Goal: Check status: Check status

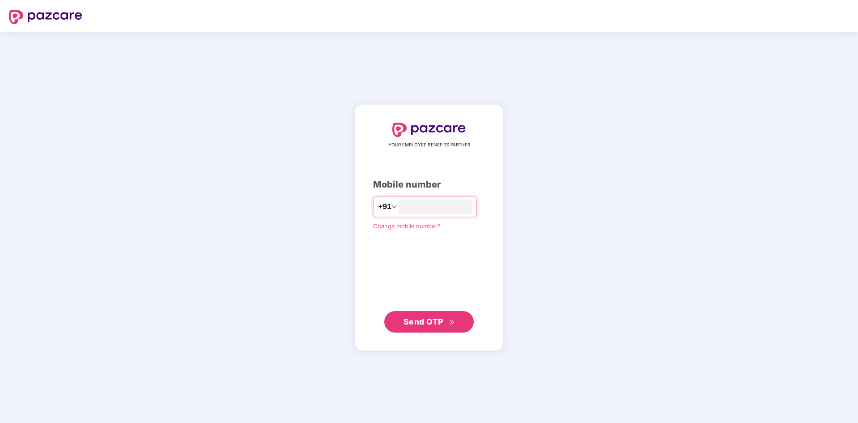
type input "**********"
click at [426, 326] on span "Send OTP" at bounding box center [424, 321] width 40 height 9
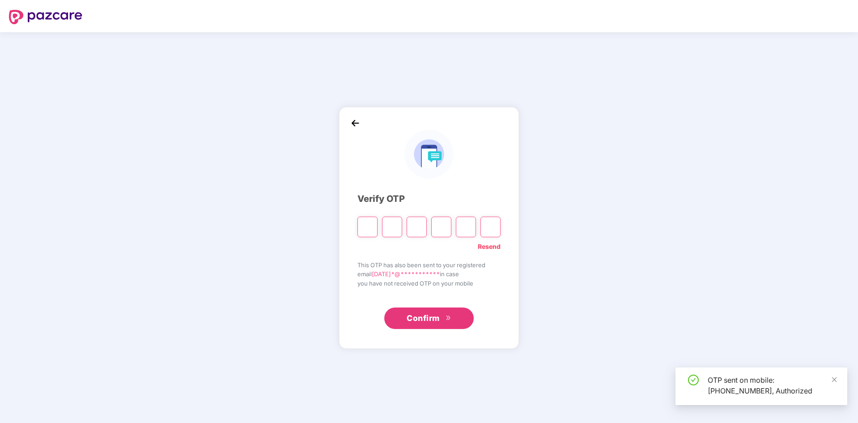
click at [371, 228] on input "Please enter verification code. Digit 1" at bounding box center [368, 227] width 20 height 21
type input "*"
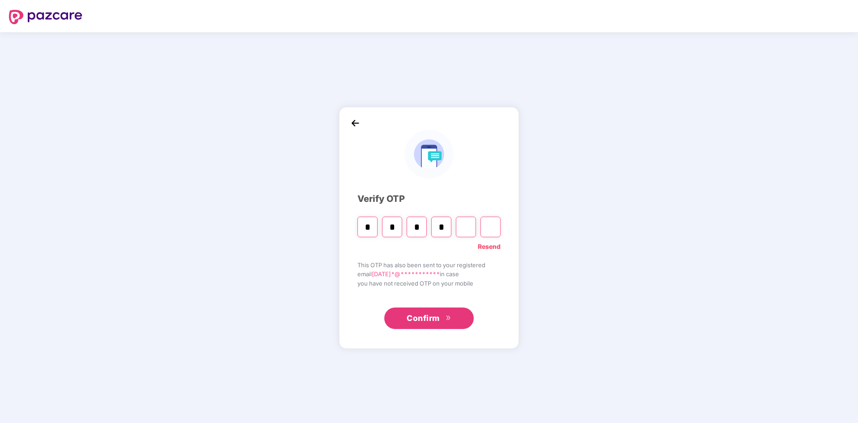
type input "*"
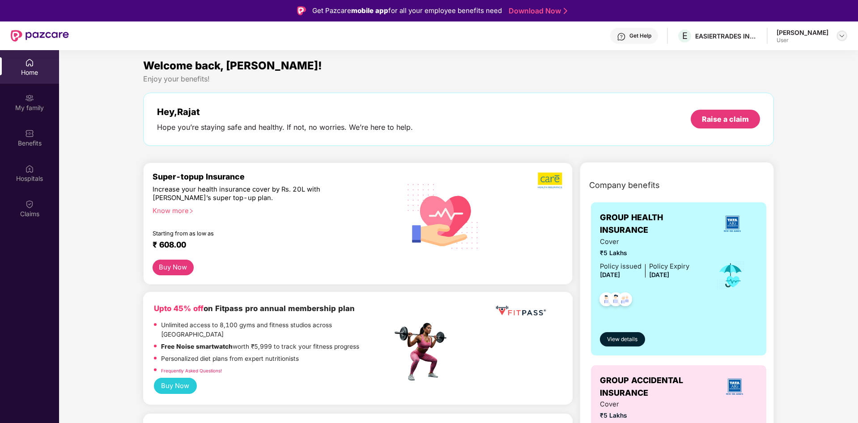
click at [842, 36] on img at bounding box center [842, 35] width 7 height 7
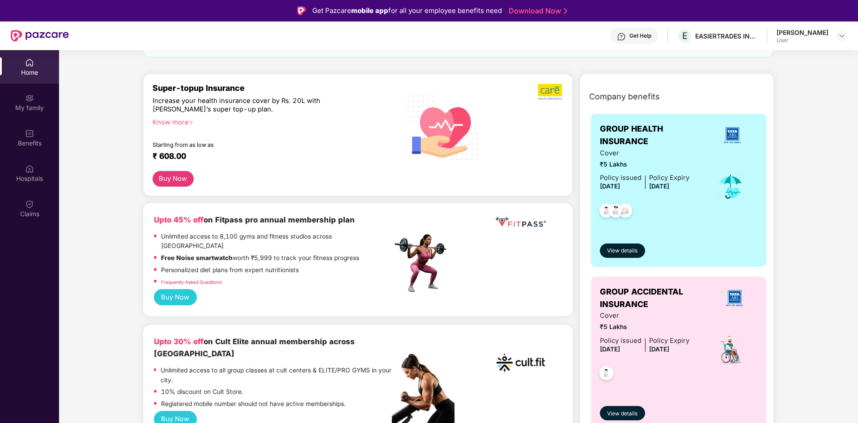
scroll to position [89, 0]
click at [633, 254] on span "View details" at bounding box center [622, 250] width 30 height 9
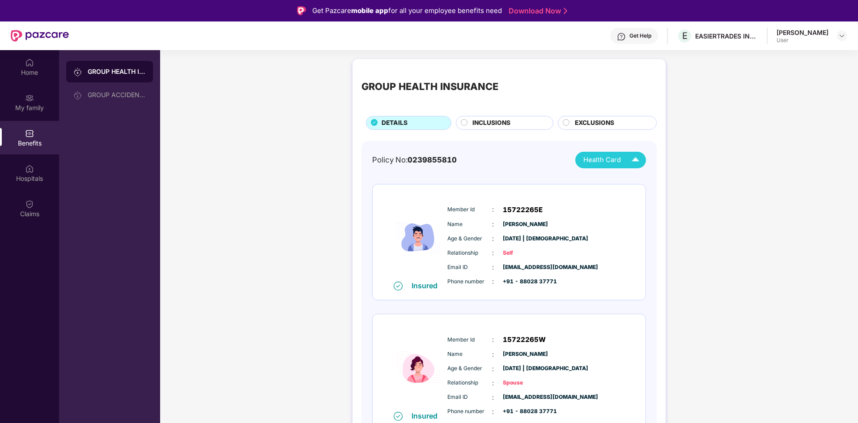
click at [605, 160] on span "Health Card" at bounding box center [603, 160] width 38 height 10
click at [604, 177] on div "[PERSON_NAME]" at bounding box center [606, 180] width 59 height 10
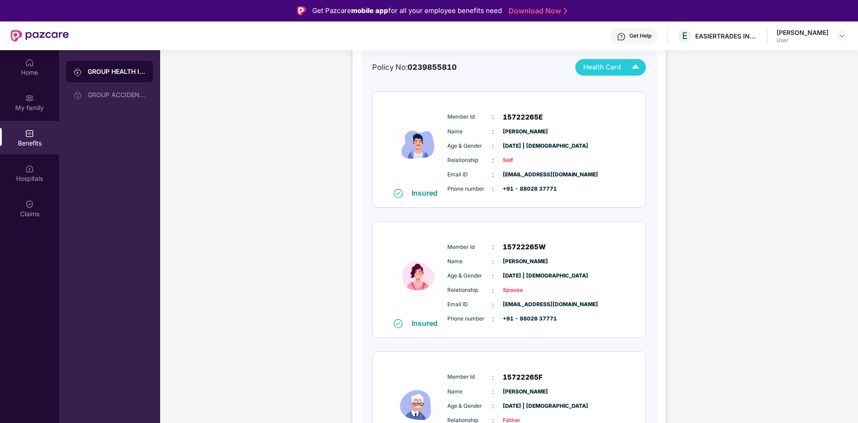
scroll to position [93, 0]
click at [630, 64] on img at bounding box center [636, 67] width 16 height 16
click at [614, 104] on div "[PERSON_NAME]" at bounding box center [606, 105] width 59 height 10
